Goal: Check status

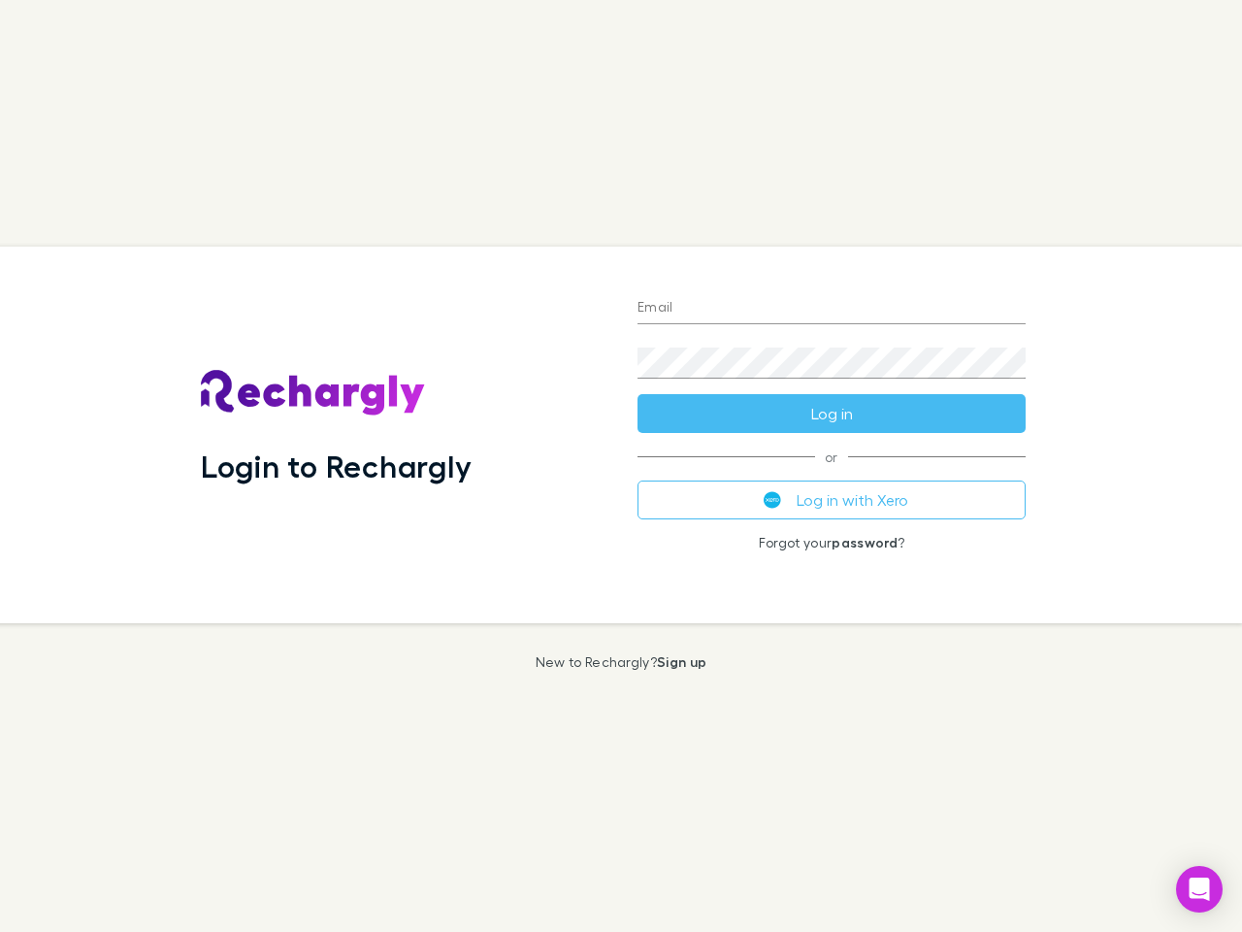
click at [621, 466] on div "Login to Rechargly" at bounding box center [403, 435] width 437 height 377
click at [832, 309] on input "Email" at bounding box center [832, 308] width 388 height 31
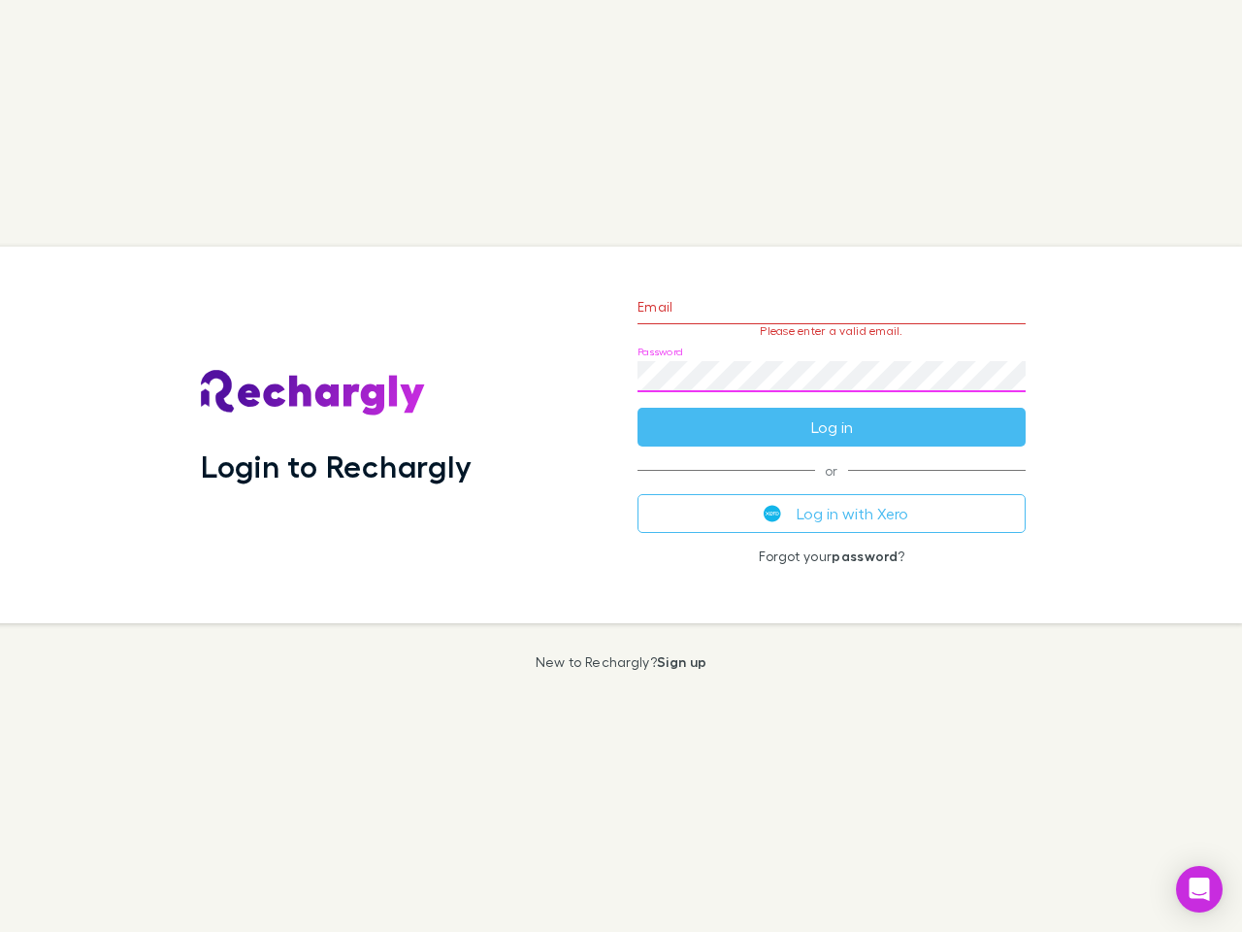
click at [832, 414] on form "Email Please enter a valid email. Password Log in" at bounding box center [832, 362] width 388 height 169
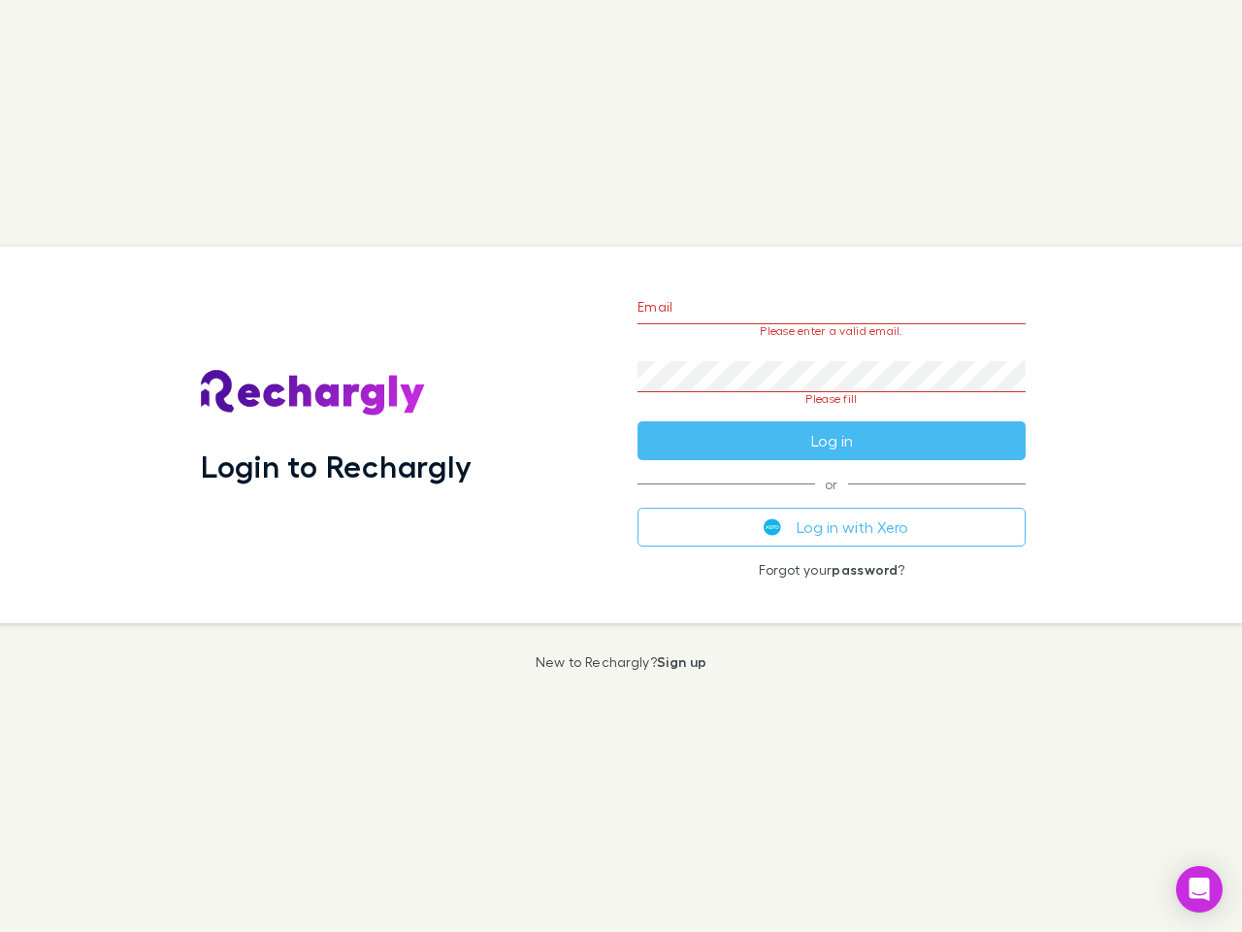
click at [832, 500] on div "Email Please enter a valid email. Password Please fill Log in or Log in with Xe…" at bounding box center [831, 435] width 419 height 377
click at [1200, 889] on icon "Open Intercom Messenger" at bounding box center [1200, 888] width 20 height 23
